Goal: Navigation & Orientation: Find specific page/section

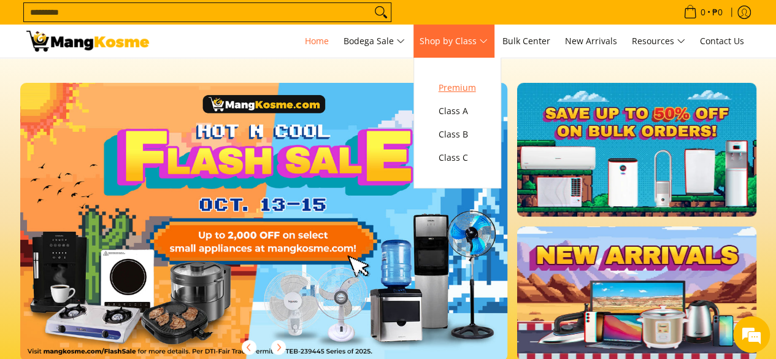
click at [466, 88] on span "Premium" at bounding box center [457, 87] width 37 height 15
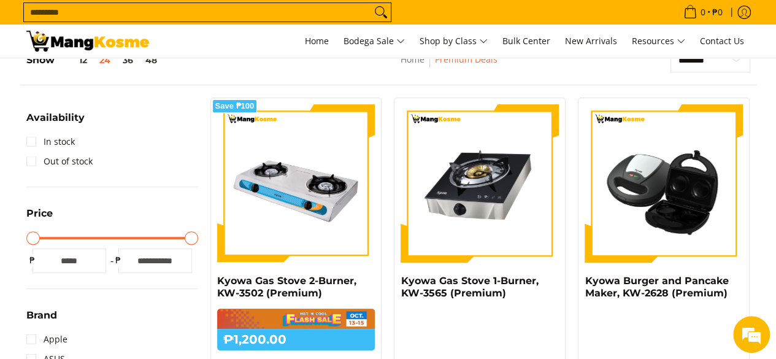
click at [247, 16] on input "Search..." at bounding box center [197, 12] width 347 height 18
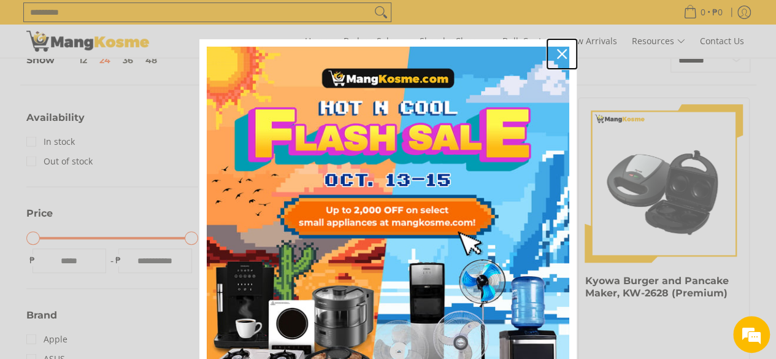
click at [559, 53] on icon "close icon" at bounding box center [562, 54] width 10 height 10
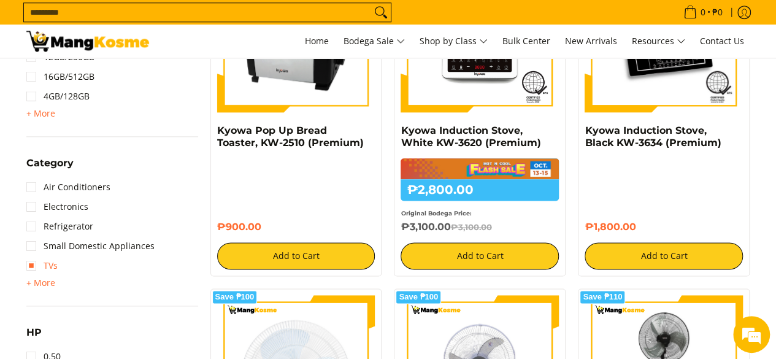
click at [30, 267] on link "TVs" at bounding box center [41, 266] width 31 height 20
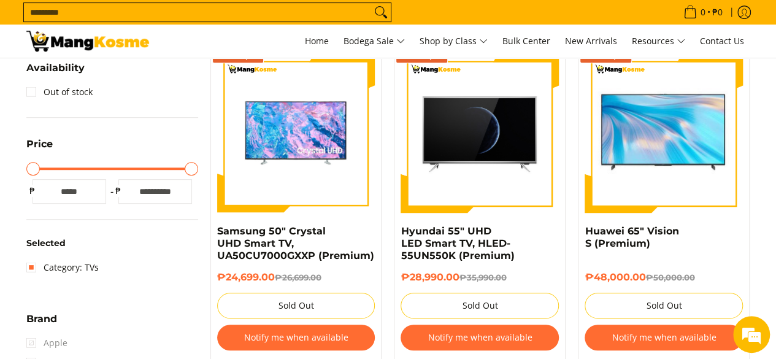
scroll to position [172, 0]
